Goal: Use online tool/utility: Utilize a website feature to perform a specific function

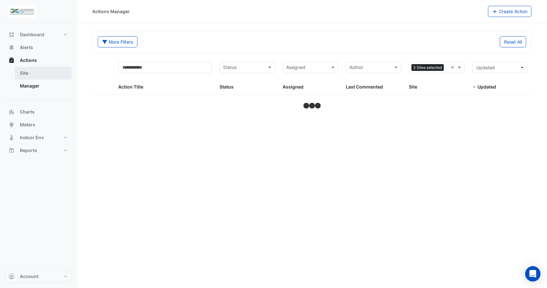
select select "***"
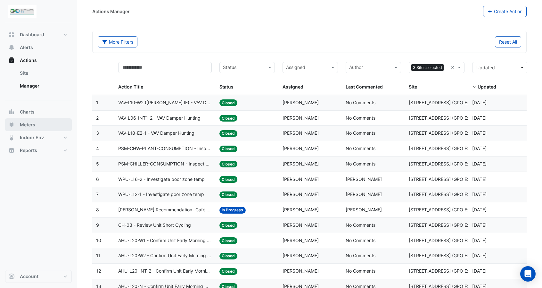
click at [30, 123] on span "Meters" at bounding box center [27, 124] width 15 height 6
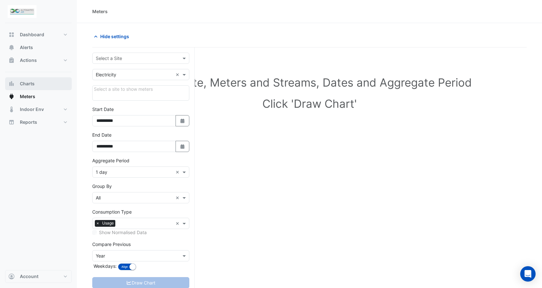
click at [29, 81] on span "Charts" at bounding box center [27, 83] width 15 height 6
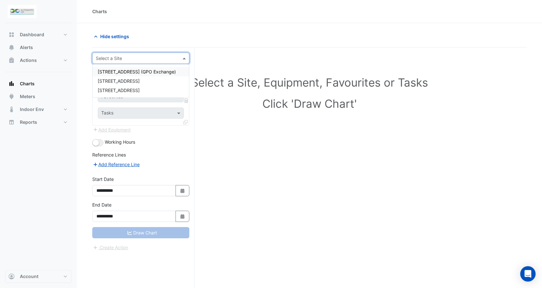
click at [174, 59] on div at bounding box center [141, 57] width 96 height 7
click at [121, 79] on span "[STREET_ADDRESS]" at bounding box center [119, 80] width 42 height 5
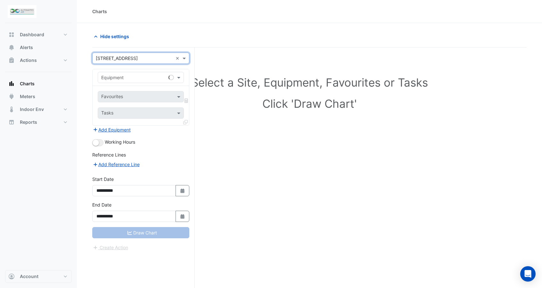
click at [136, 81] on div "Equipment" at bounding box center [141, 77] width 86 height 11
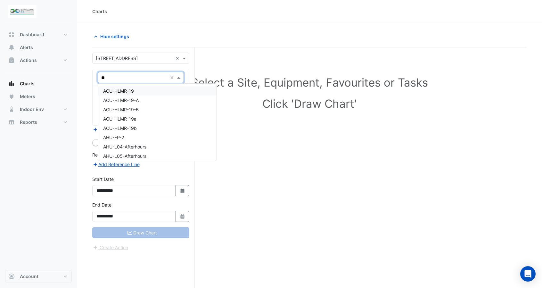
type input "***"
click at [127, 89] on span "HGHWP-1-18" at bounding box center [117, 90] width 28 height 5
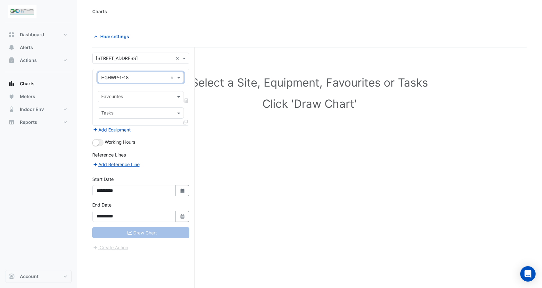
click at [128, 95] on input "text" at bounding box center [137, 97] width 72 height 7
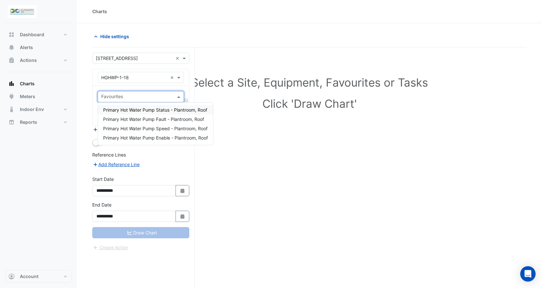
click at [167, 109] on span "Primary Hot Water Pump Status - Plantroom, Roof" at bounding box center [155, 109] width 104 height 5
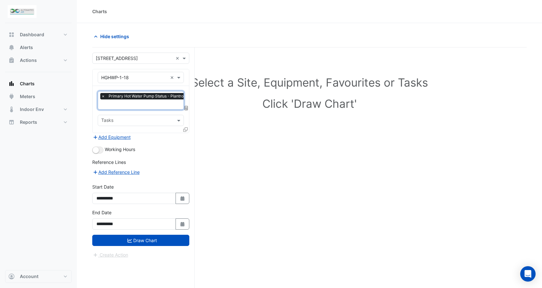
click at [157, 104] on input "text" at bounding box center [152, 105] width 102 height 7
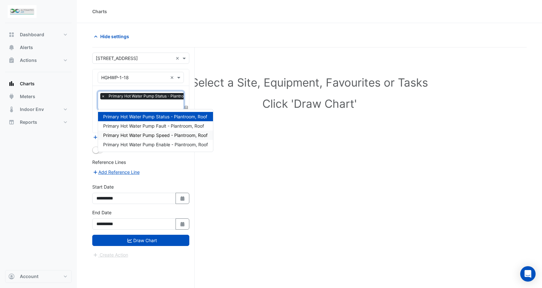
click at [160, 137] on span "Primary Hot Water Pump Speed - Plantroom, Roof" at bounding box center [155, 134] width 105 height 5
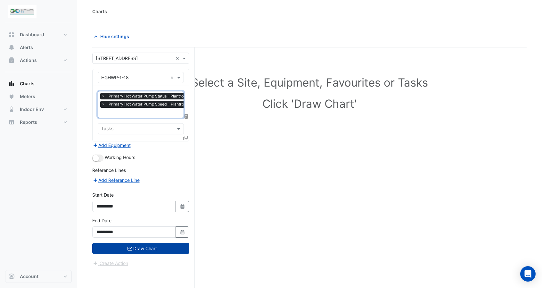
click at [148, 245] on button "Draw Chart" at bounding box center [140, 248] width 97 height 11
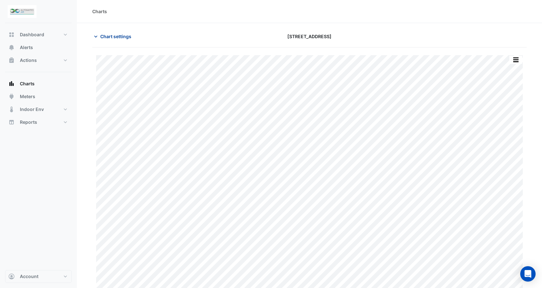
click at [103, 36] on span "Chart settings" at bounding box center [115, 36] width 31 height 7
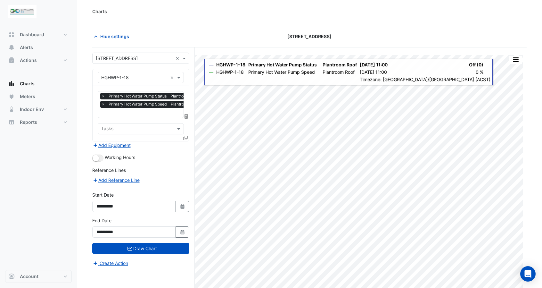
click at [185, 138] on icon at bounding box center [185, 138] width 4 height 4
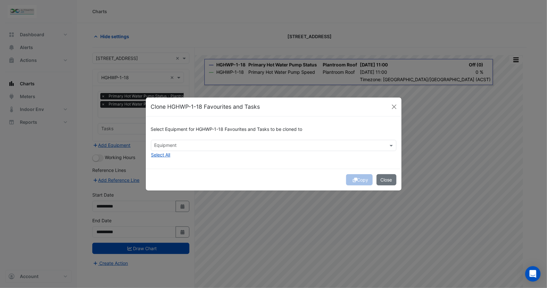
click at [168, 144] on input "text" at bounding box center [270, 146] width 231 height 7
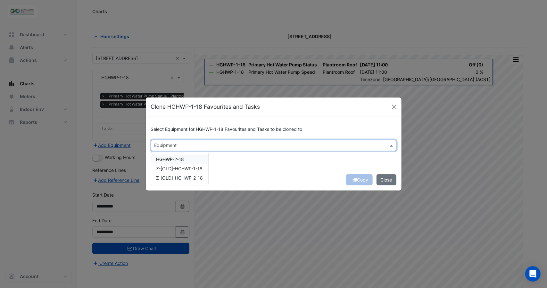
click at [194, 159] on div "HGHWP-2-18" at bounding box center [179, 159] width 57 height 9
click at [183, 168] on span "Z-[OLD]-HGHWP-1-18" at bounding box center [179, 168] width 46 height 5
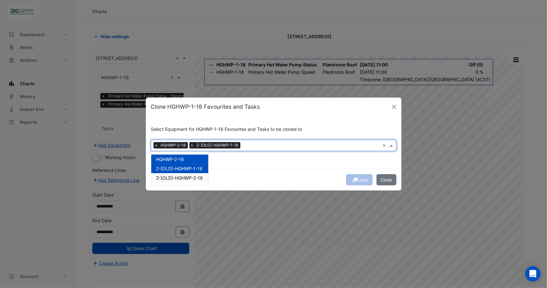
click at [183, 179] on span "Z-[OLD]-HGHWP-2-18" at bounding box center [179, 177] width 47 height 5
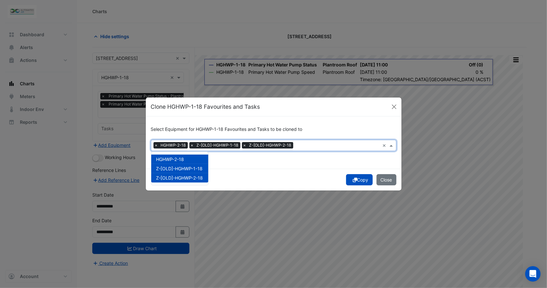
click at [365, 180] on button "Copy" at bounding box center [359, 179] width 27 height 11
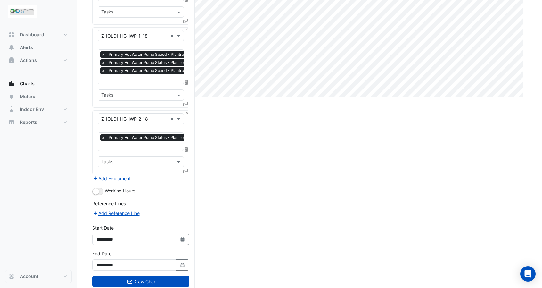
scroll to position [202, 0]
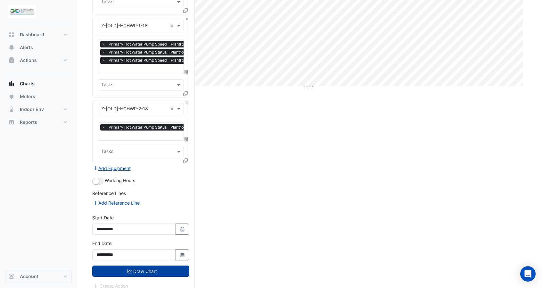
click at [145, 265] on button "Draw Chart" at bounding box center [140, 270] width 97 height 11
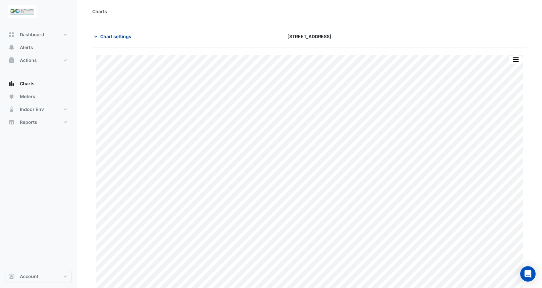
click at [116, 41] on button "Chart settings" at bounding box center [113, 36] width 43 height 11
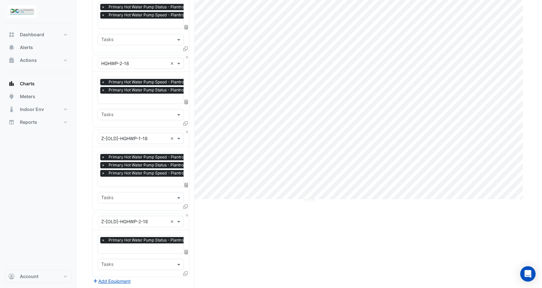
scroll to position [202, 0]
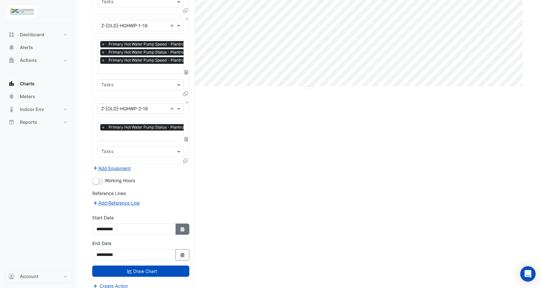
click at [180, 227] on icon "Select Date" at bounding box center [183, 229] width 6 height 4
select select "*"
select select "****"
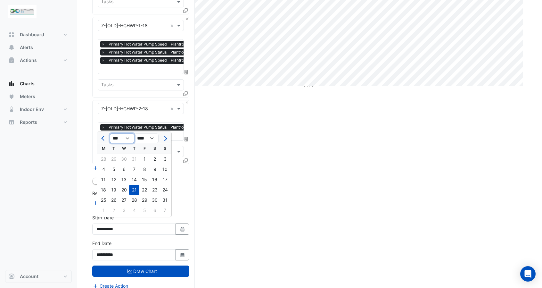
click at [130, 139] on select "*** *** *** *** *** *** *** *** ***" at bounding box center [122, 139] width 24 height 10
select select "*"
click at [110, 134] on select "*** *** *** *** *** *** *** *** ***" at bounding box center [122, 139] width 24 height 10
click at [135, 156] on div "1" at bounding box center [134, 159] width 10 height 10
type input "**********"
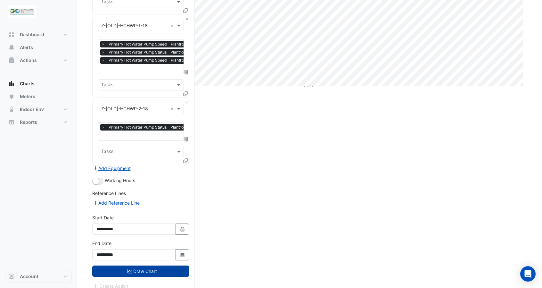
click at [132, 265] on button "Draw Chart" at bounding box center [140, 270] width 97 height 11
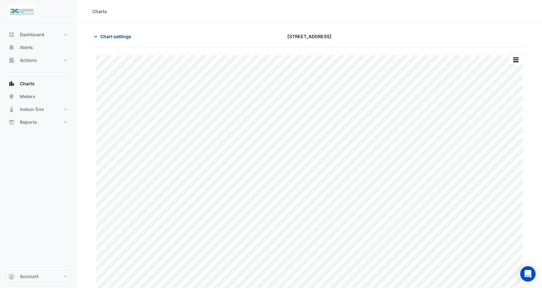
click at [118, 36] on span "Chart settings" at bounding box center [115, 36] width 31 height 7
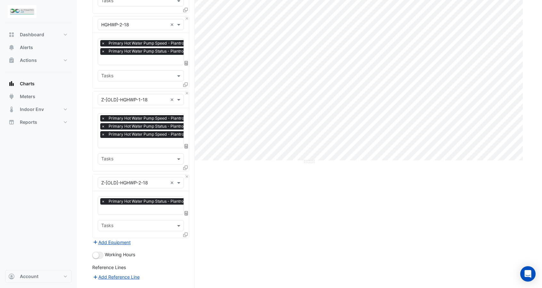
scroll to position [128, 0]
click at [185, 232] on div at bounding box center [186, 235] width 6 height 9
click at [185, 232] on icon at bounding box center [185, 234] width 4 height 4
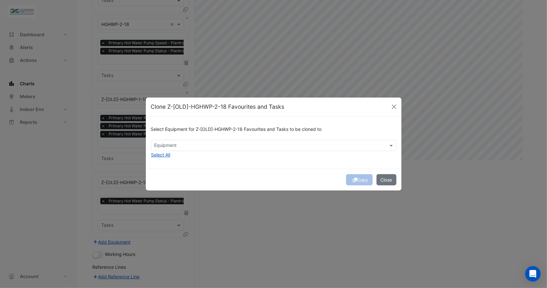
click at [185, 145] on input "text" at bounding box center [270, 146] width 231 height 7
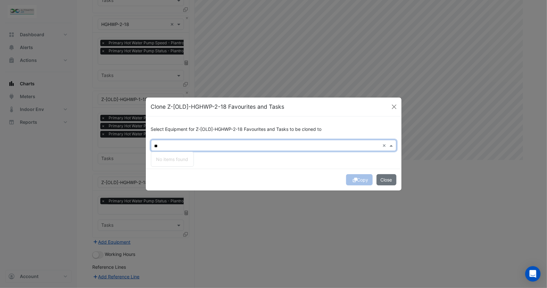
type input "*"
click at [183, 149] on div at bounding box center [270, 146] width 232 height 8
type input "*"
click at [397, 106] on button "Close" at bounding box center [394, 107] width 10 height 10
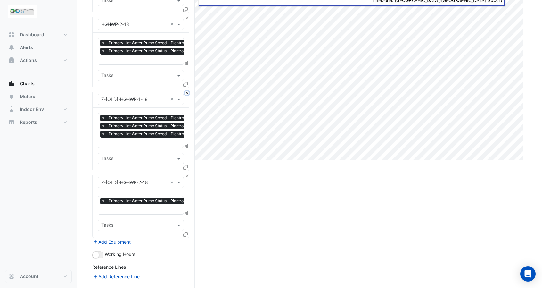
click at [188, 91] on button "Close" at bounding box center [187, 93] width 4 height 4
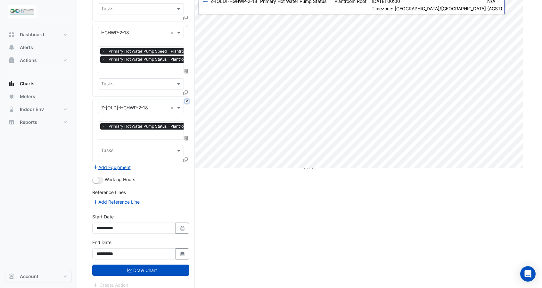
click at [187, 99] on button "Close" at bounding box center [187, 101] width 4 height 4
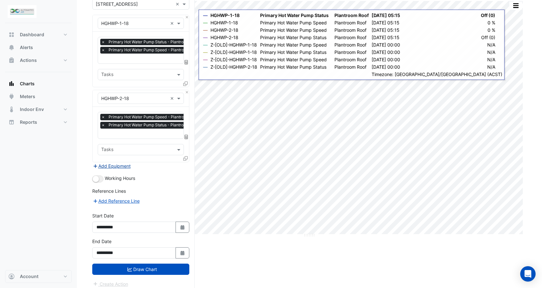
click at [121, 165] on button "Add Equipment" at bounding box center [111, 165] width 39 height 7
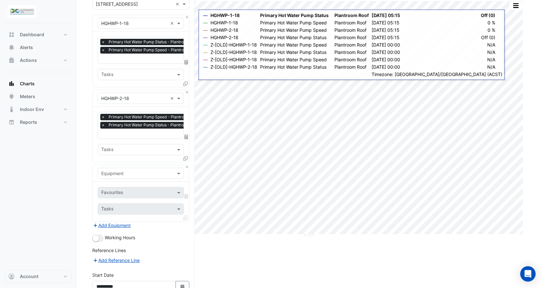
click at [130, 171] on input "text" at bounding box center [134, 173] width 66 height 7
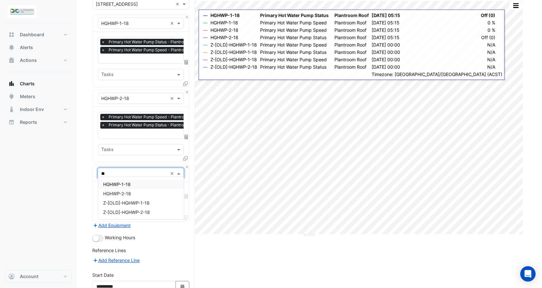
type input "*"
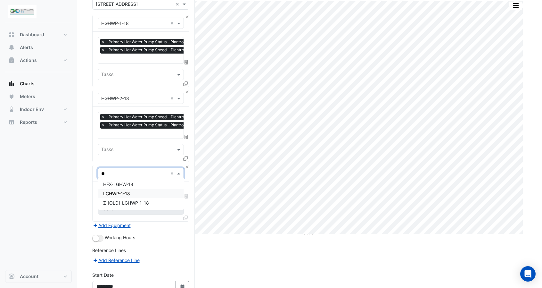
drag, startPoint x: 119, startPoint y: 168, endPoint x: 116, endPoint y: 170, distance: 3.9
click at [119, 170] on input "**" at bounding box center [134, 173] width 66 height 7
drag, startPoint x: 116, startPoint y: 171, endPoint x: 99, endPoint y: 170, distance: 17.0
click at [99, 170] on div "**" at bounding box center [141, 173] width 86 height 7
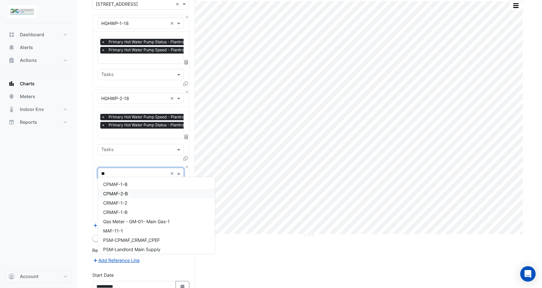
type input "*"
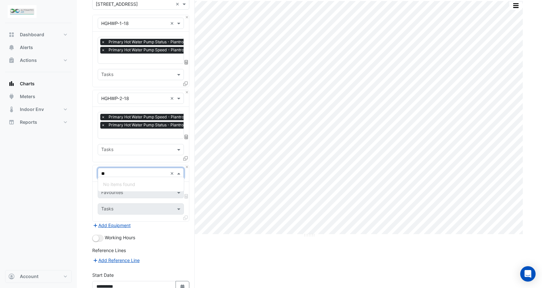
type input "*"
type input "****"
click at [134, 186] on div "Weather" at bounding box center [141, 184] width 86 height 9
click at [133, 191] on input "text" at bounding box center [137, 193] width 72 height 7
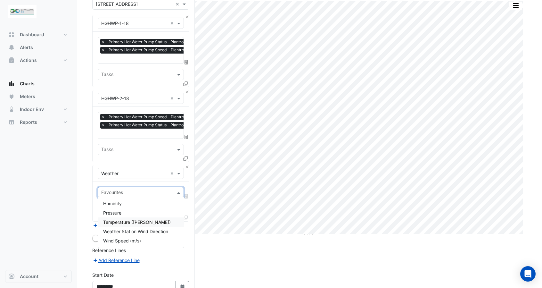
click at [129, 223] on span "Temperature ([PERSON_NAME])" at bounding box center [137, 221] width 68 height 5
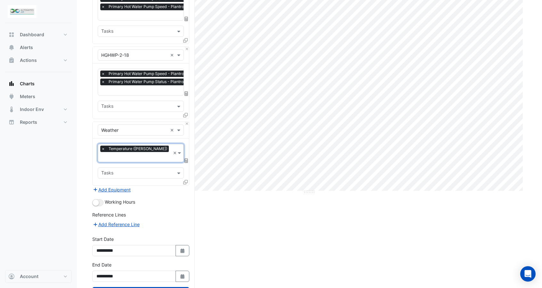
scroll to position [113, 0]
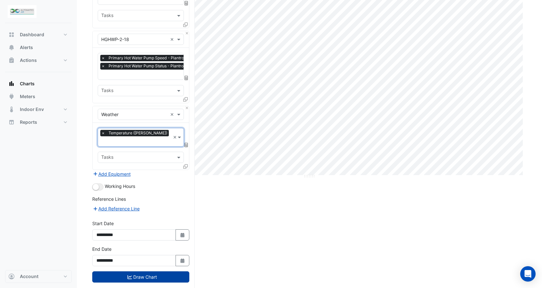
click at [137, 271] on button "Draw Chart" at bounding box center [140, 276] width 97 height 11
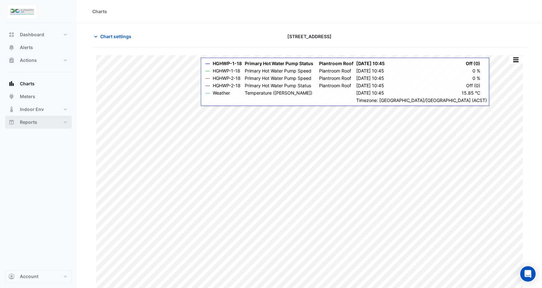
scroll to position [3, 0]
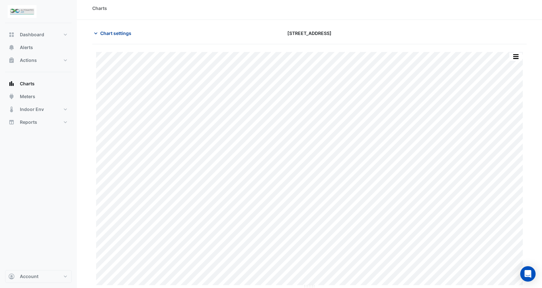
drag, startPoint x: 102, startPoint y: 25, endPoint x: 104, endPoint y: 29, distance: 4.2
click at [103, 26] on section "Chart settings [STREET_ADDRESS] Split by Equip Split by Unit Split All Print Sa…" at bounding box center [309, 154] width 465 height 268
click at [105, 31] on span "Chart settings" at bounding box center [115, 33] width 31 height 7
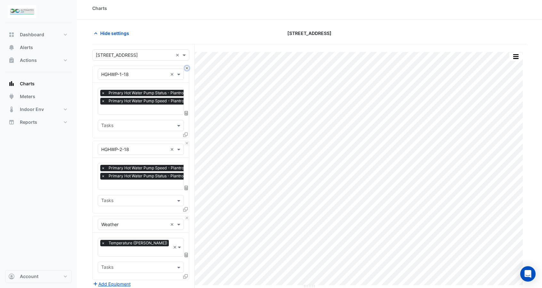
click at [186, 68] on button "Close" at bounding box center [187, 68] width 4 height 4
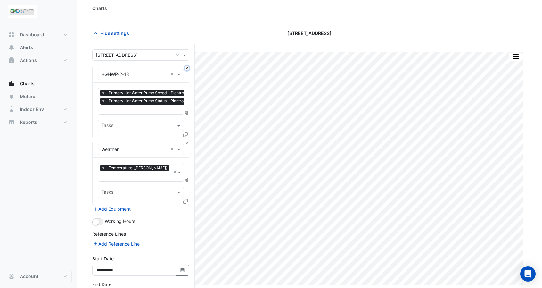
click at [187, 68] on button "Close" at bounding box center [187, 68] width 4 height 4
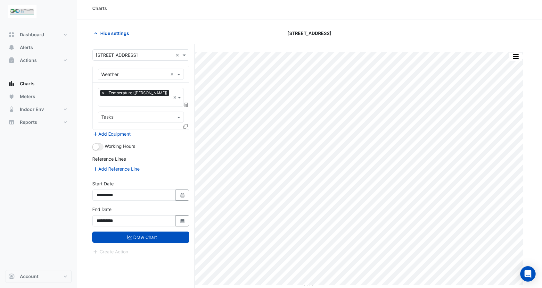
click at [158, 98] on input "text" at bounding box center [135, 101] width 69 height 7
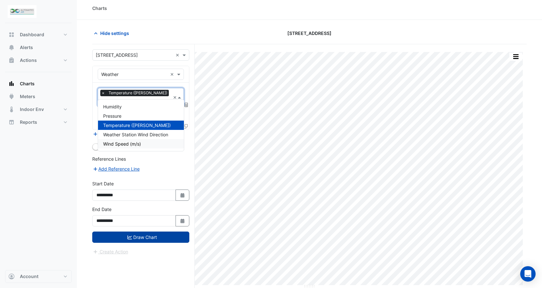
click at [119, 231] on button "Draw Chart" at bounding box center [140, 236] width 97 height 11
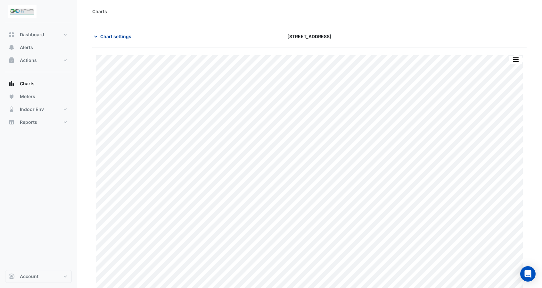
click at [126, 38] on span "Chart settings" at bounding box center [115, 36] width 31 height 7
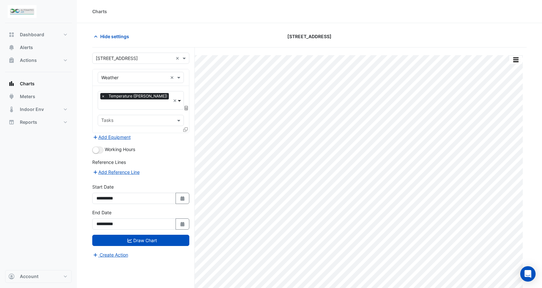
click at [178, 97] on span at bounding box center [180, 100] width 6 height 7
